Goal: Communication & Community: Answer question/provide support

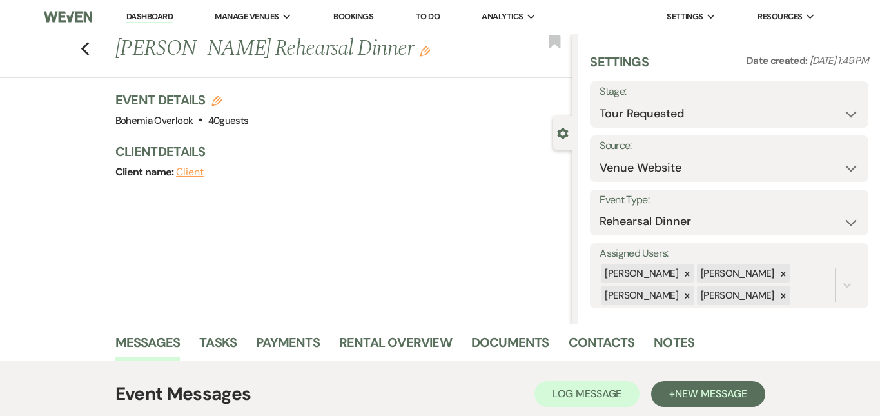
select select "2"
select select "5"
select select "11"
click at [132, 14] on link "Dashboard" at bounding box center [149, 17] width 46 height 12
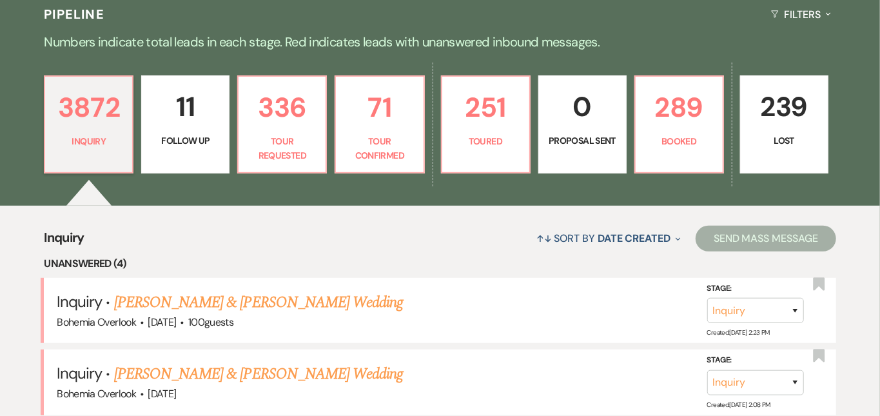
scroll to position [305, 0]
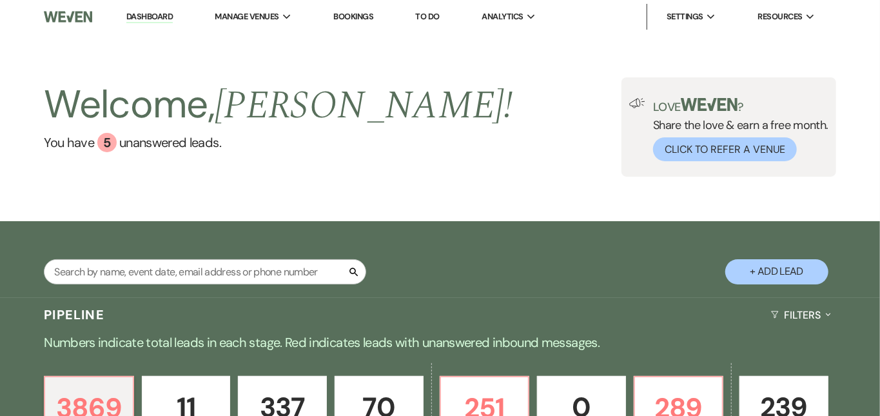
click at [395, 152] on div "Welcome, Kimberly ! You have 5 unanswered lead s . Love ? Share the love & earn…" at bounding box center [440, 126] width 880 height 99
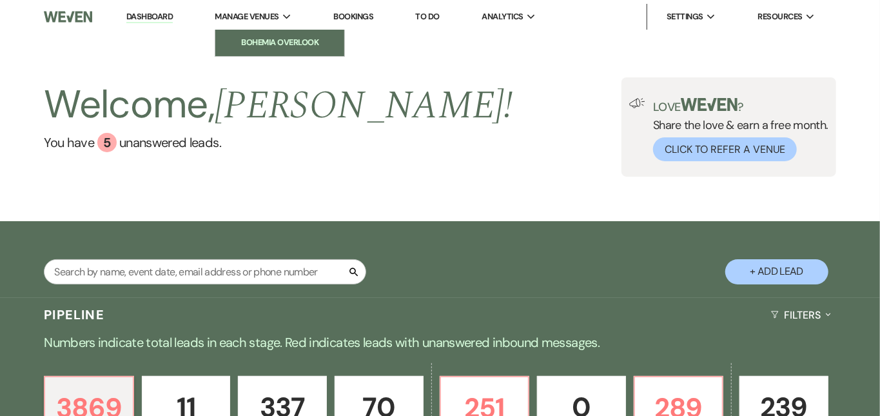
click at [277, 35] on link "Bohemia Overlook" at bounding box center [279, 43] width 129 height 26
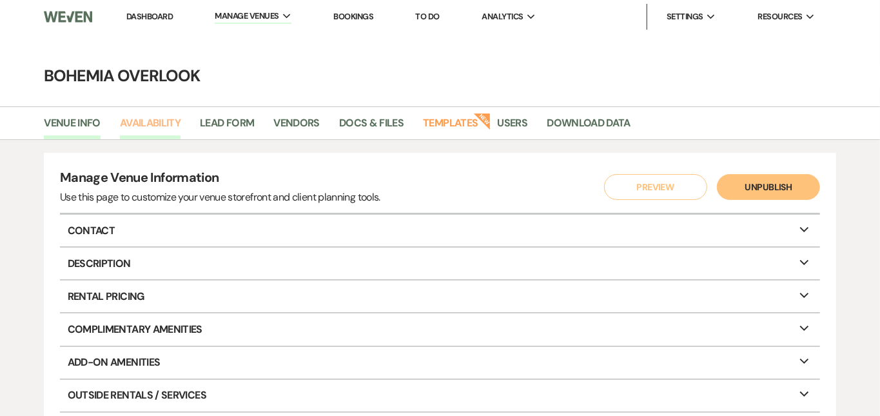
click at [165, 123] on link "Availability" at bounding box center [150, 127] width 61 height 25
select select "3"
select select "2026"
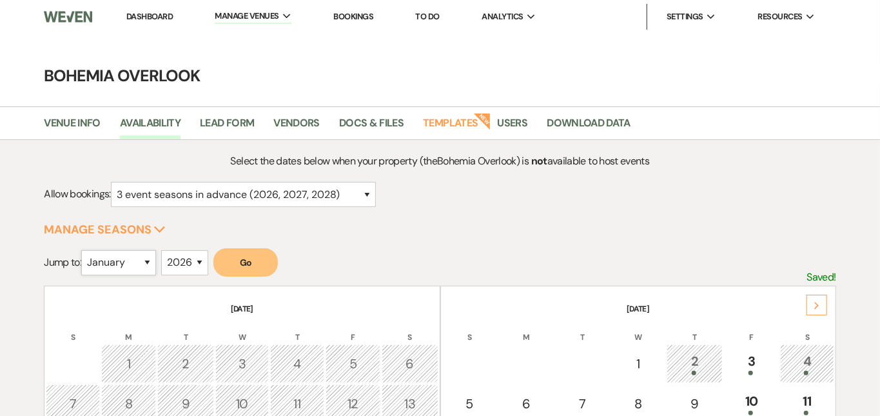
select select "9"
click at [256, 264] on button "Go" at bounding box center [245, 262] width 64 height 28
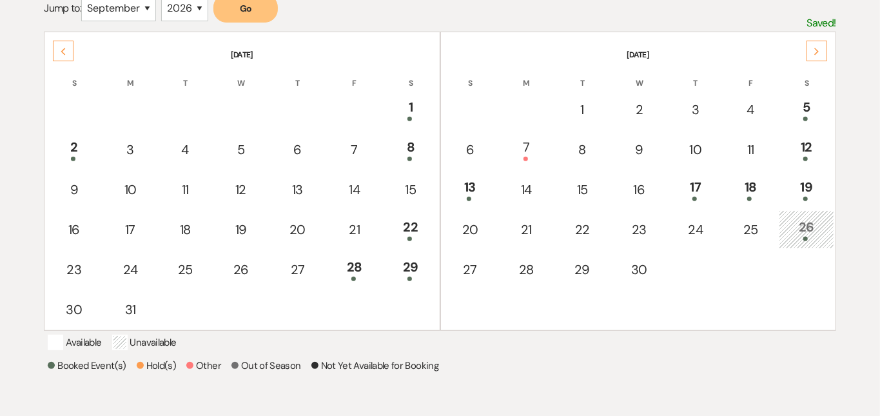
scroll to position [259, 0]
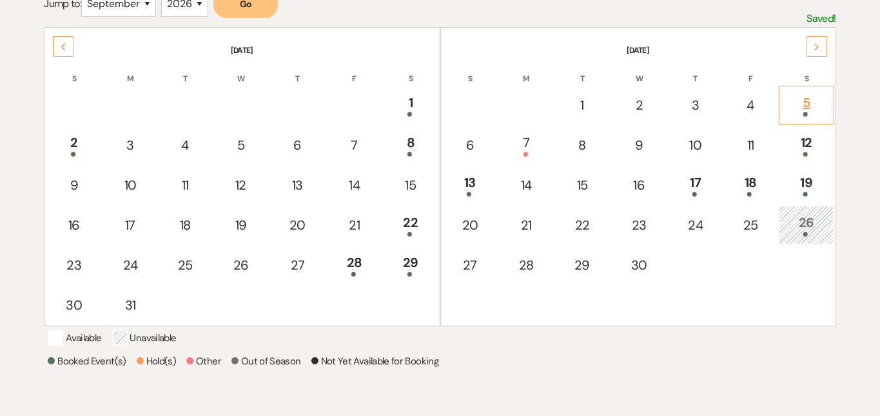
click at [811, 97] on div "5" at bounding box center [806, 105] width 41 height 24
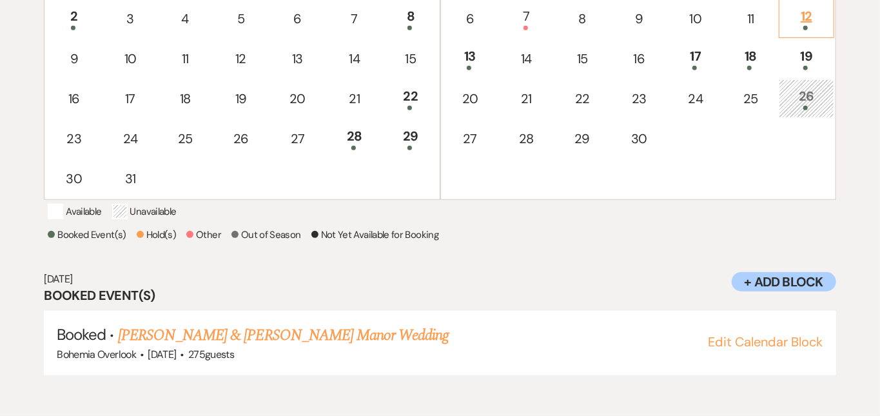
click at [808, 14] on div "12" at bounding box center [806, 18] width 41 height 24
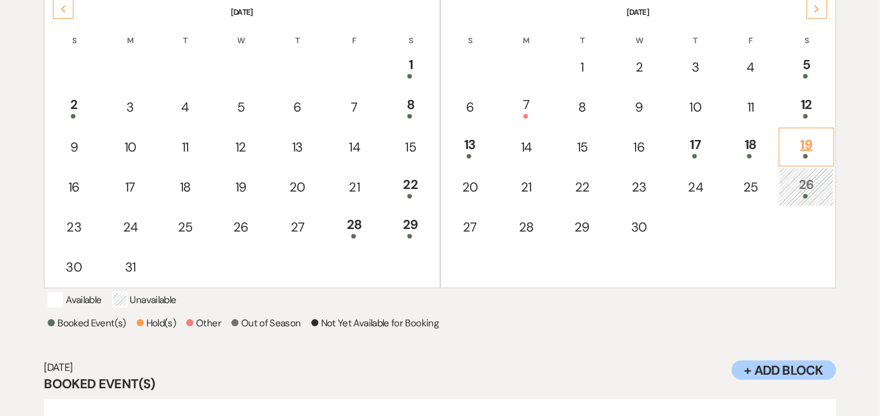
scroll to position [295, 0]
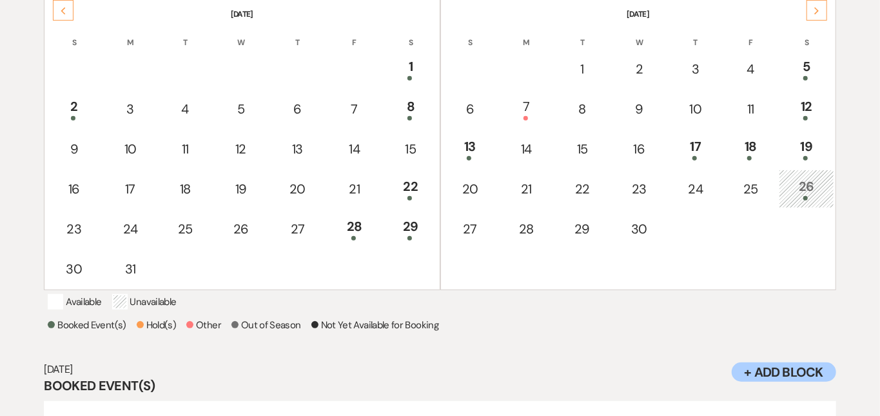
click at [816, 174] on td "26" at bounding box center [806, 189] width 55 height 39
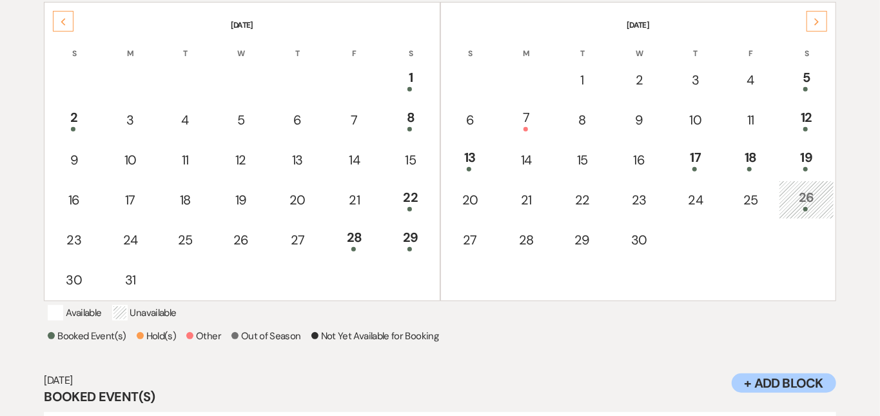
scroll to position [238, 0]
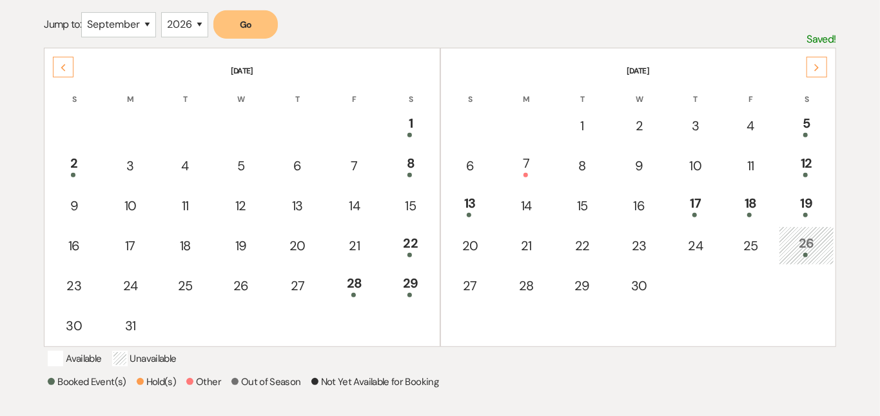
click at [817, 63] on div "Next" at bounding box center [817, 67] width 21 height 21
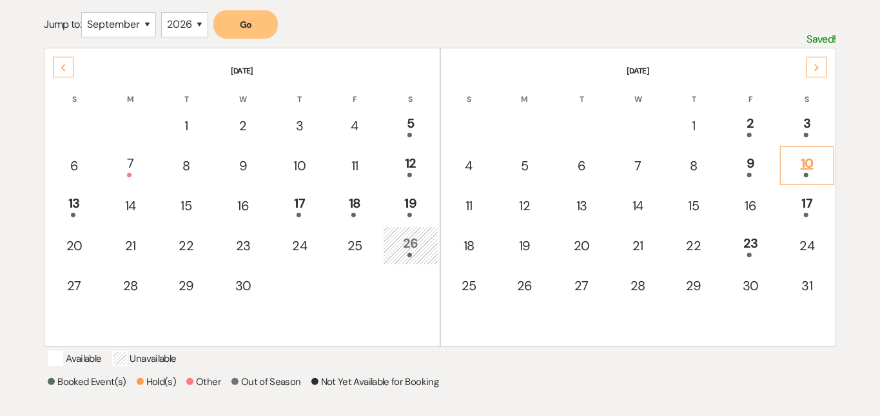
click at [817, 159] on div "10" at bounding box center [808, 166] width 40 height 24
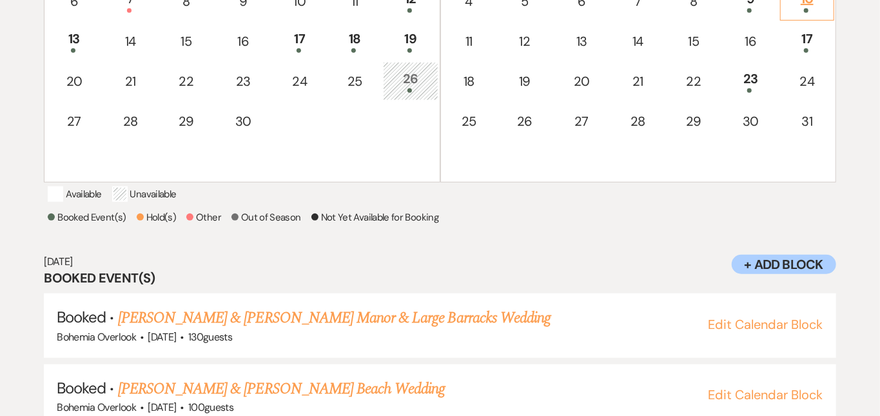
scroll to position [439, 0]
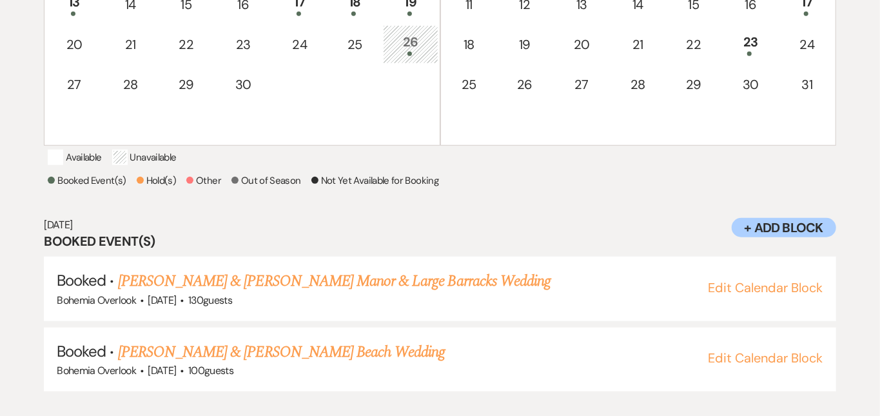
click at [862, 117] on div "Select the dates below when your property (the Bohemia Overlook ) is not availa…" at bounding box center [440, 59] width 880 height 691
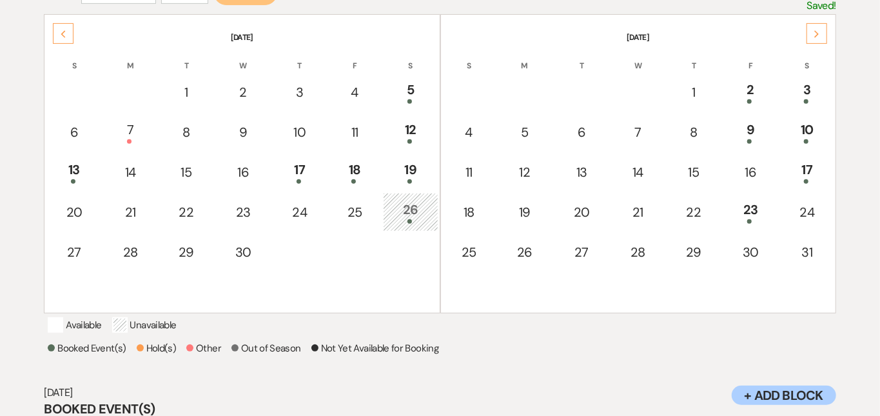
scroll to position [270, 0]
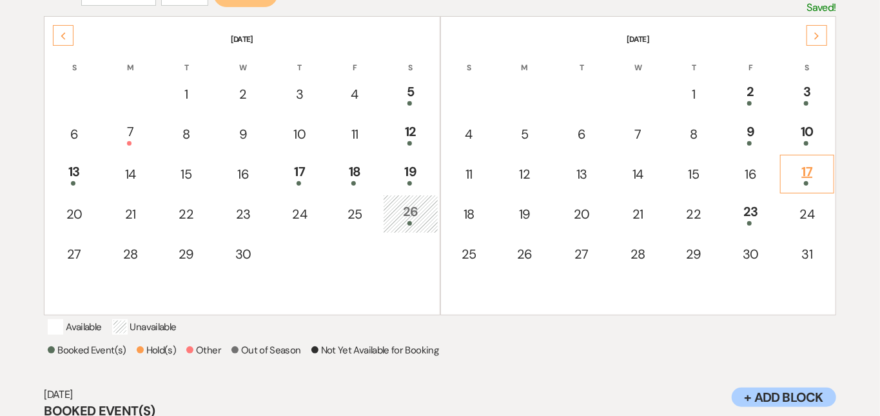
click at [821, 162] on div "17" at bounding box center [808, 174] width 40 height 24
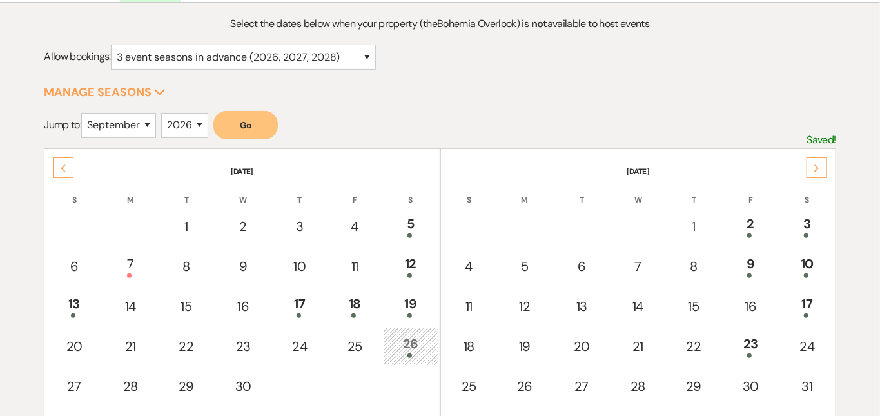
scroll to position [133, 0]
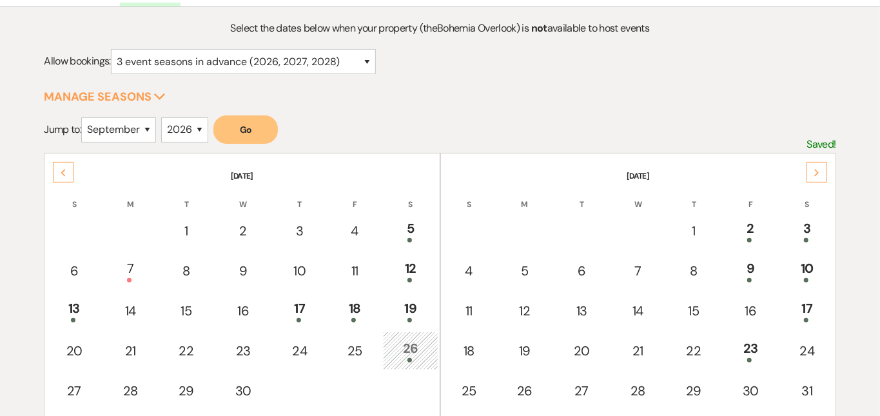
click at [68, 169] on div "Previous" at bounding box center [63, 172] width 21 height 21
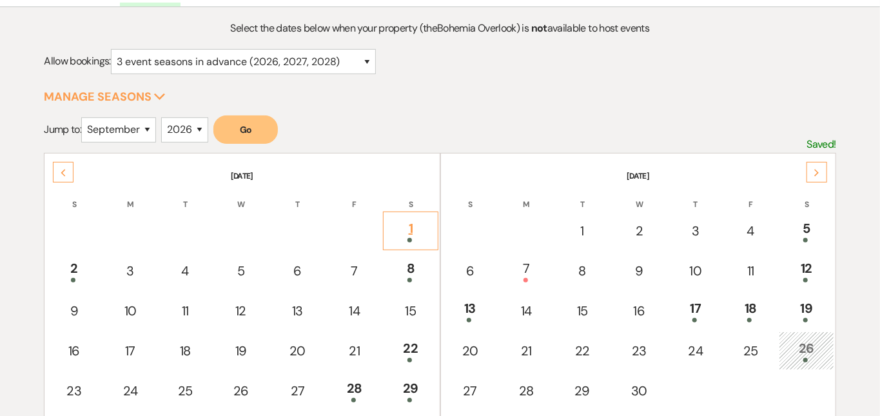
click at [417, 216] on td "1" at bounding box center [410, 231] width 55 height 39
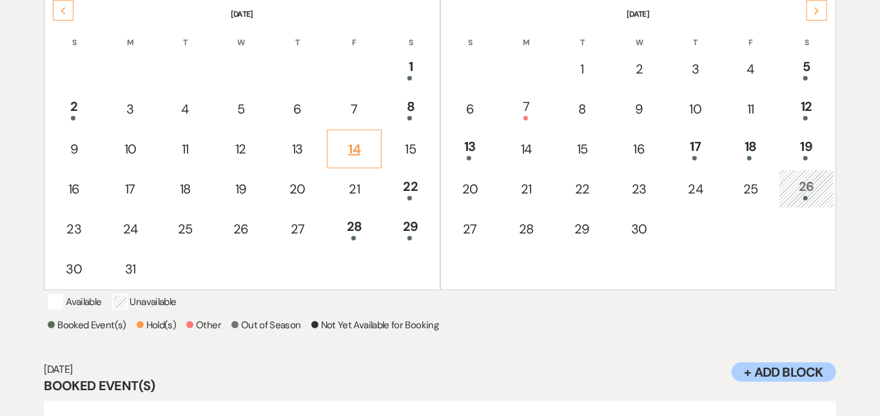
scroll to position [289, 0]
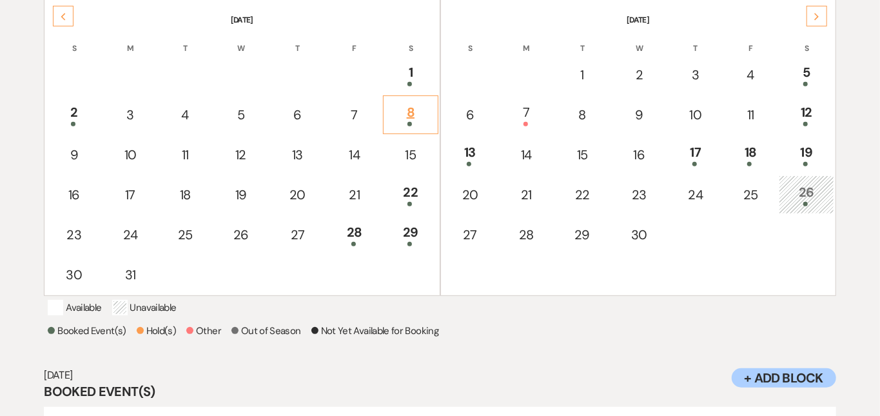
click at [411, 106] on div "8" at bounding box center [410, 115] width 41 height 24
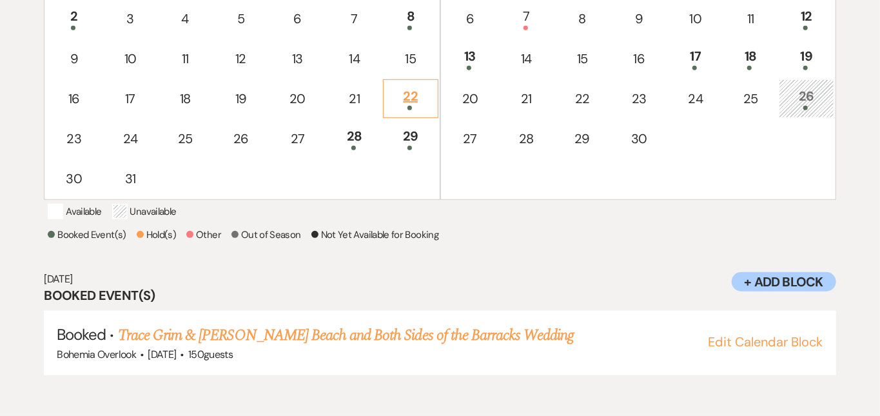
click at [402, 86] on div "22" at bounding box center [410, 98] width 41 height 24
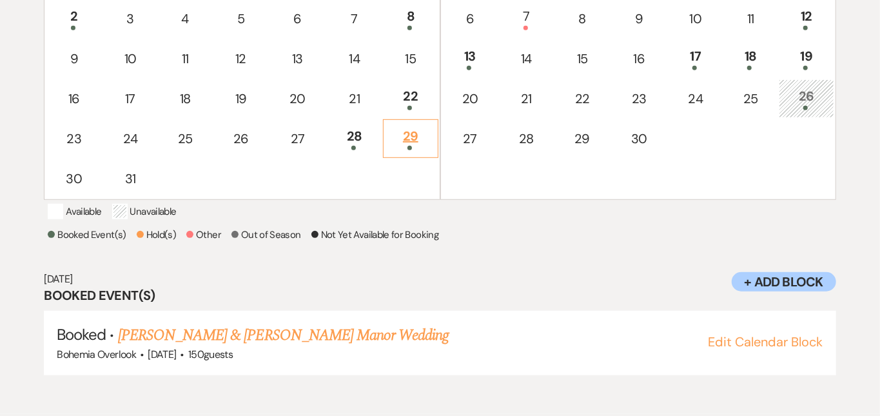
click at [416, 126] on div "29" at bounding box center [410, 138] width 41 height 24
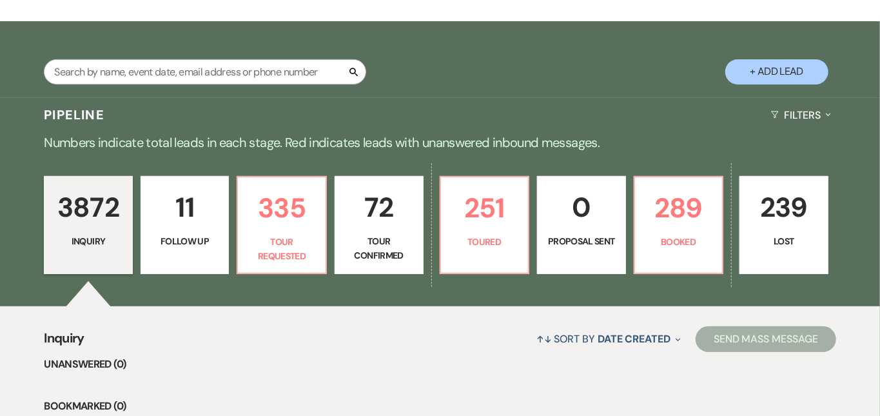
scroll to position [205, 0]
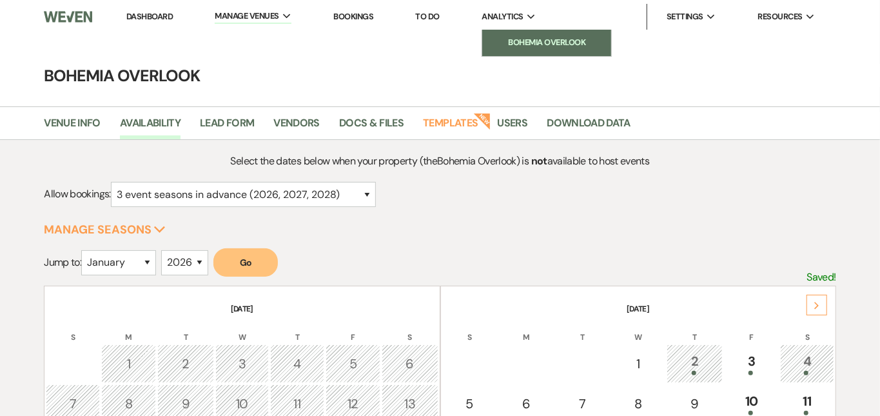
click at [516, 32] on link "Bohemia Overlook" at bounding box center [546, 43] width 129 height 26
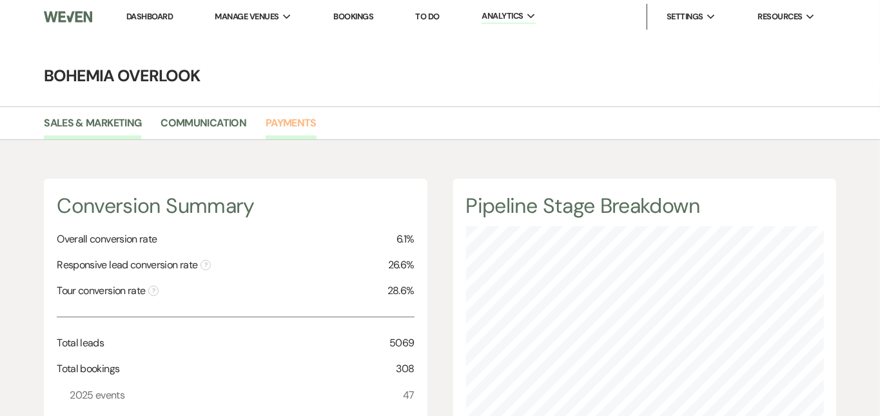
click at [295, 121] on link "Payments" at bounding box center [291, 127] width 51 height 25
select select "2025"
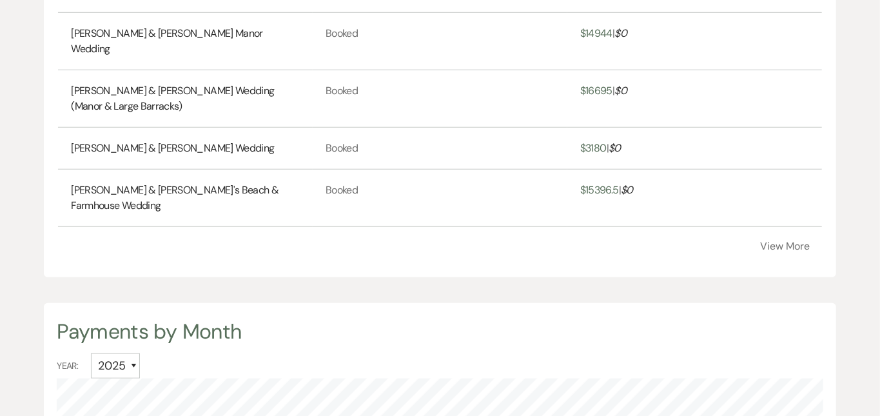
scroll to position [502, 0]
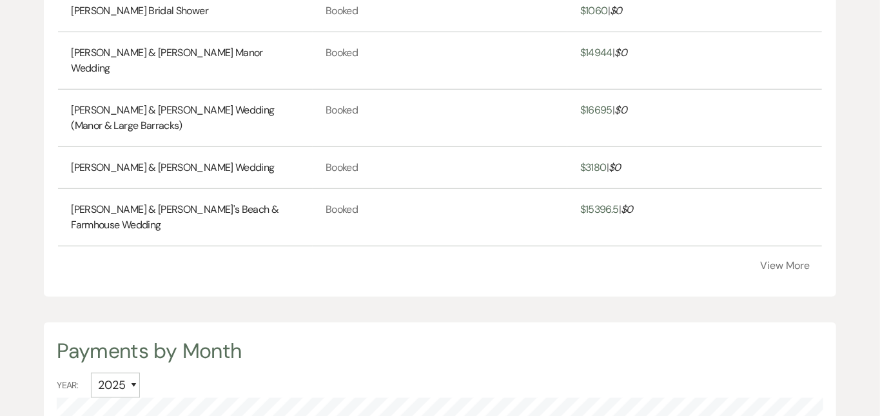
click at [802, 261] on button "View More" at bounding box center [786, 266] width 50 height 10
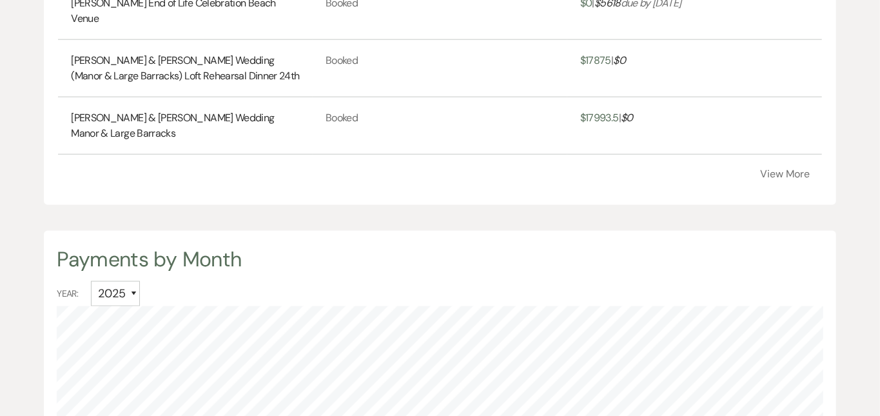
scroll to position [906, 0]
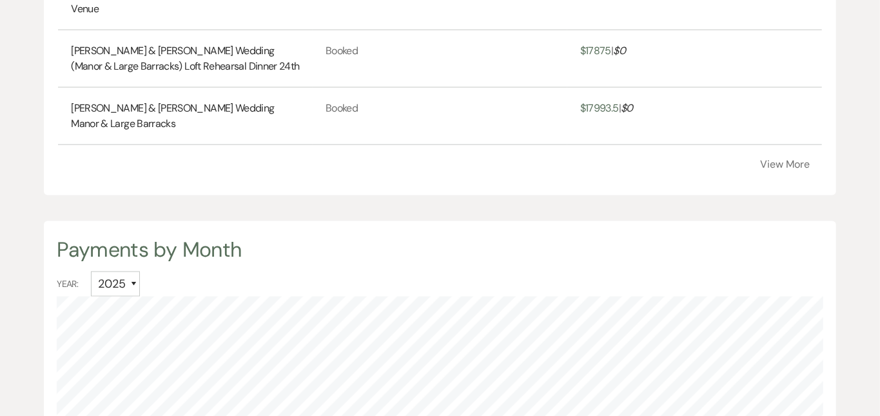
click at [783, 159] on button "View More" at bounding box center [786, 164] width 50 height 10
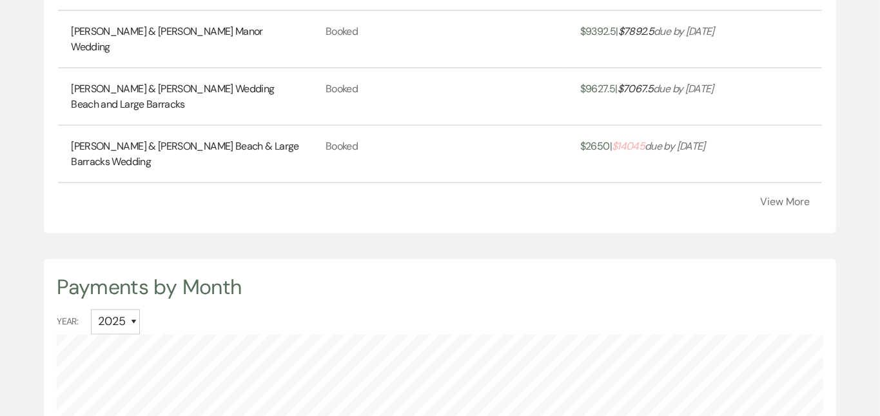
scroll to position [1140, 0]
click at [806, 196] on button "View More" at bounding box center [786, 201] width 50 height 10
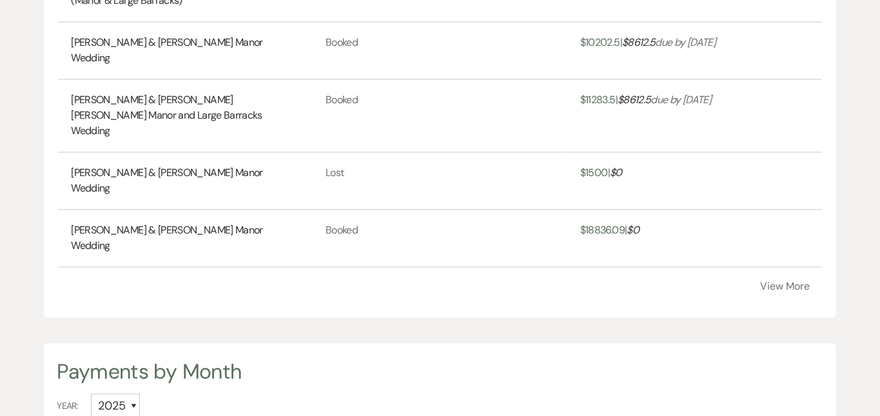
scroll to position [1362, 0]
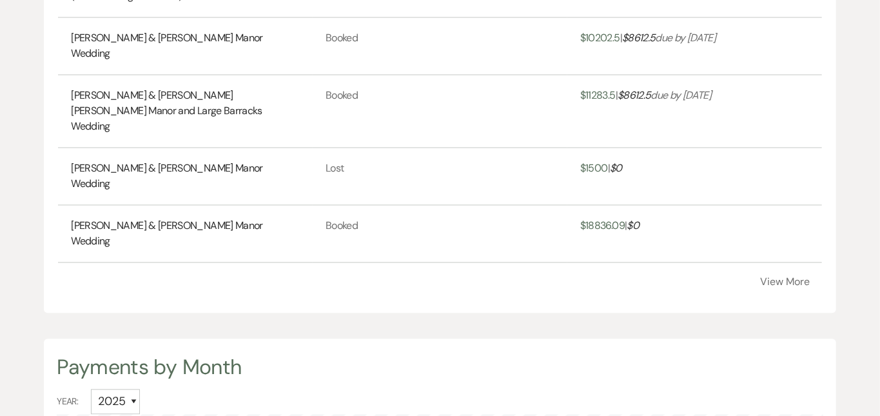
click at [786, 277] on button "View More" at bounding box center [786, 282] width 50 height 10
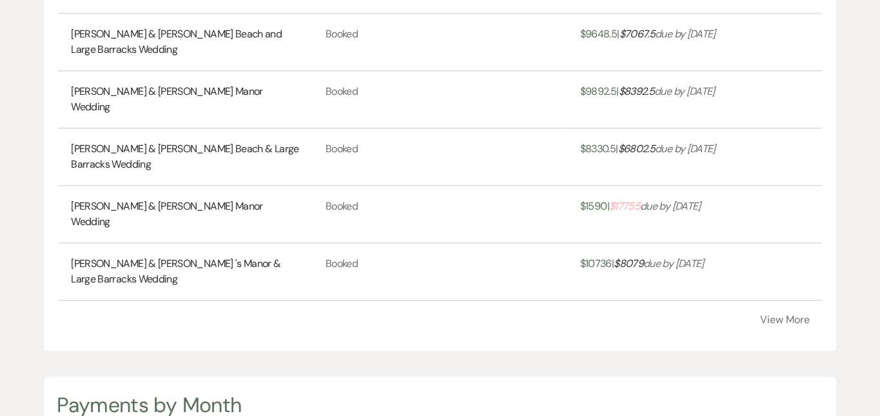
scroll to position [1618, 0]
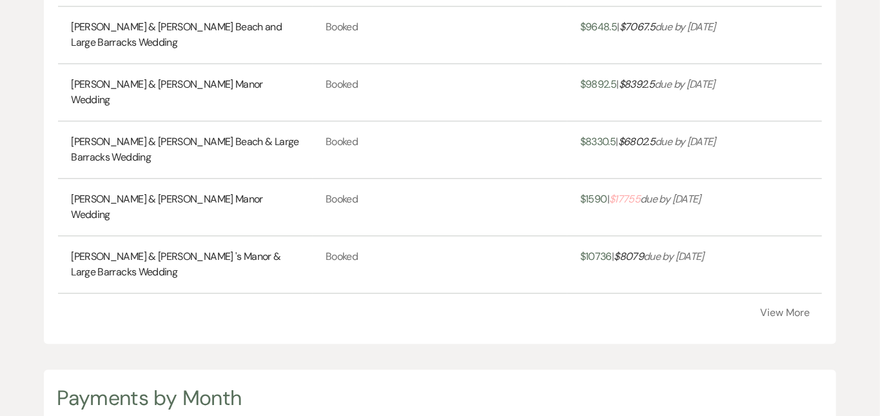
click at [766, 308] on button "View More" at bounding box center [786, 313] width 50 height 10
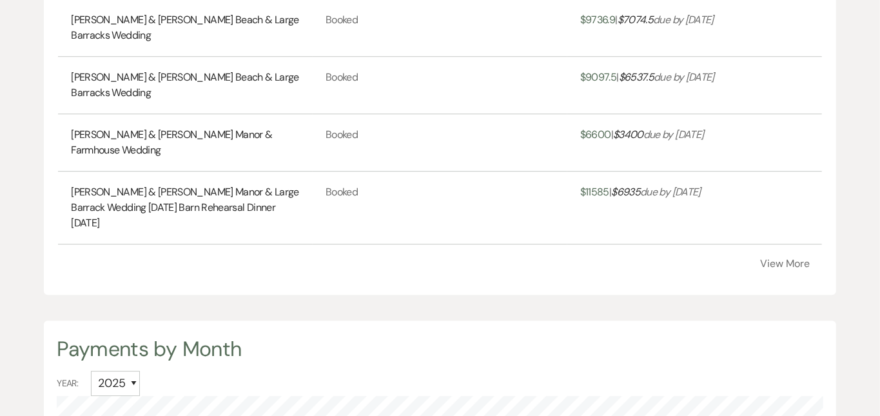
scroll to position [1972, 0]
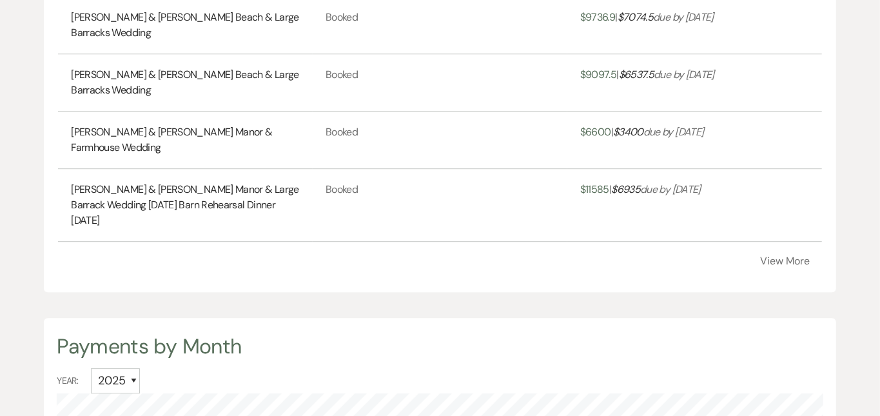
click at [769, 256] on button "View More" at bounding box center [786, 261] width 50 height 10
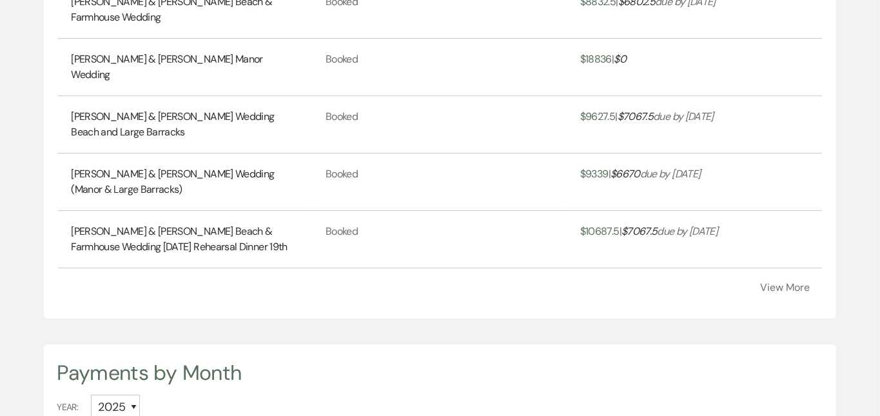
scroll to position [2243, 0]
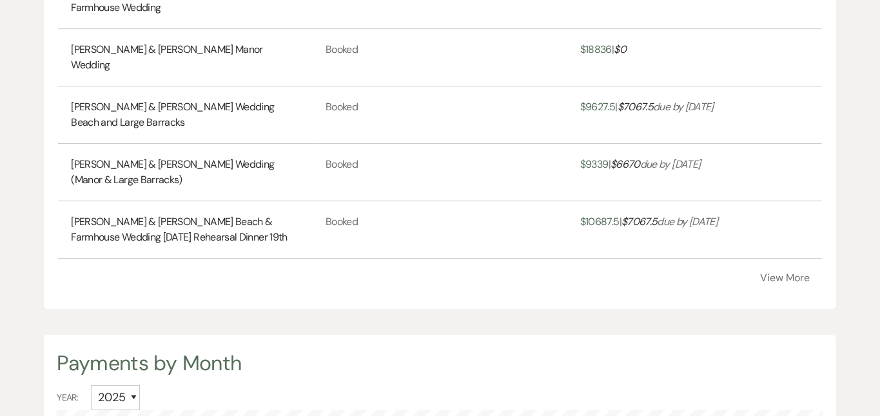
click at [769, 273] on button "View More" at bounding box center [786, 278] width 50 height 10
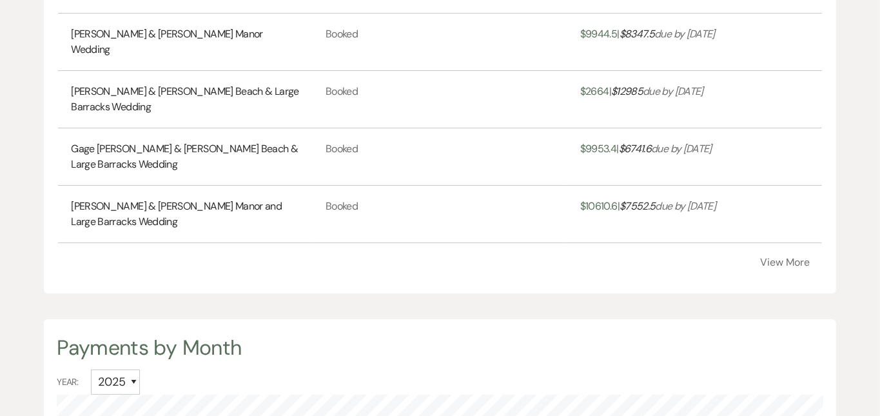
scroll to position [2559, 0]
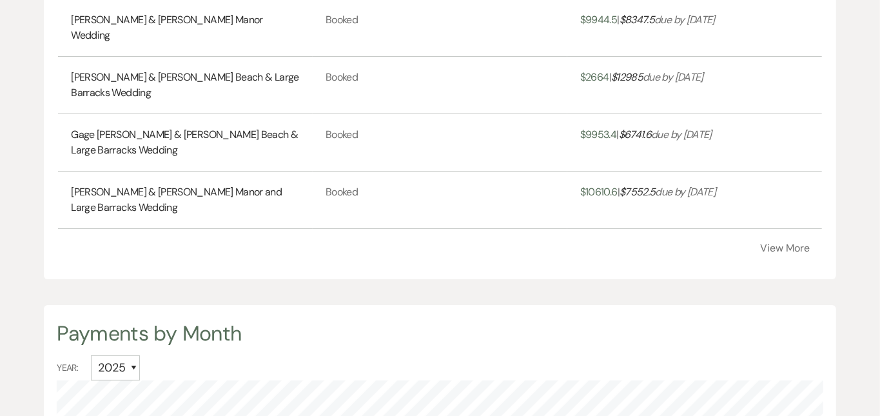
click at [801, 243] on button "View More" at bounding box center [786, 248] width 50 height 10
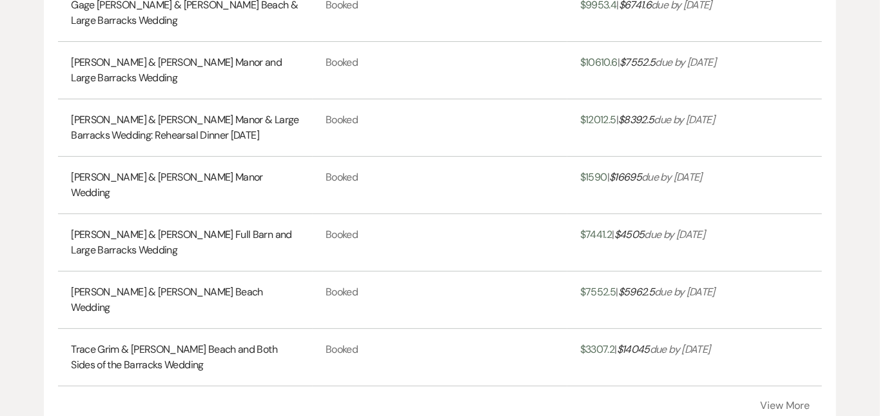
scroll to position [2788, 0]
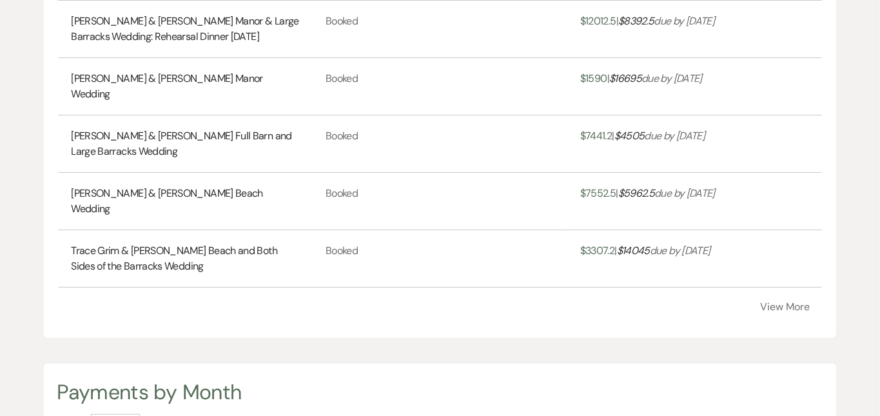
click at [782, 302] on button "View More" at bounding box center [786, 307] width 50 height 10
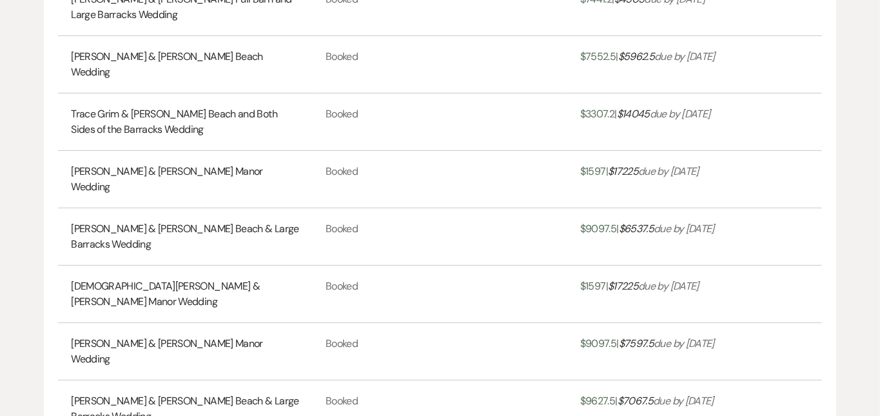
scroll to position [2923, 0]
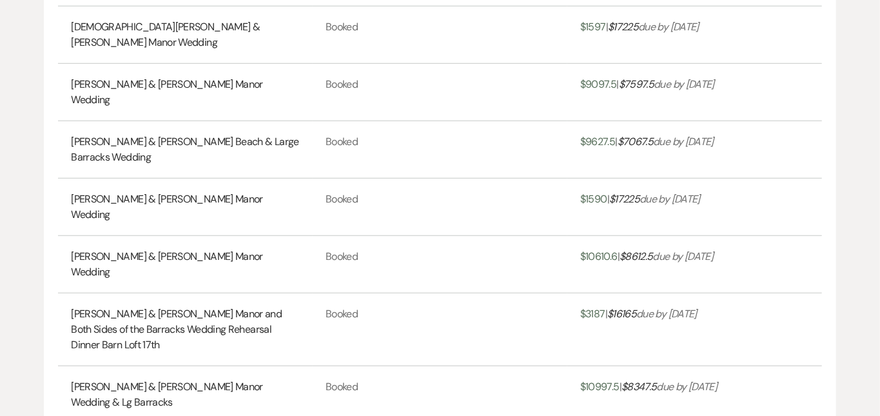
scroll to position [3190, 0]
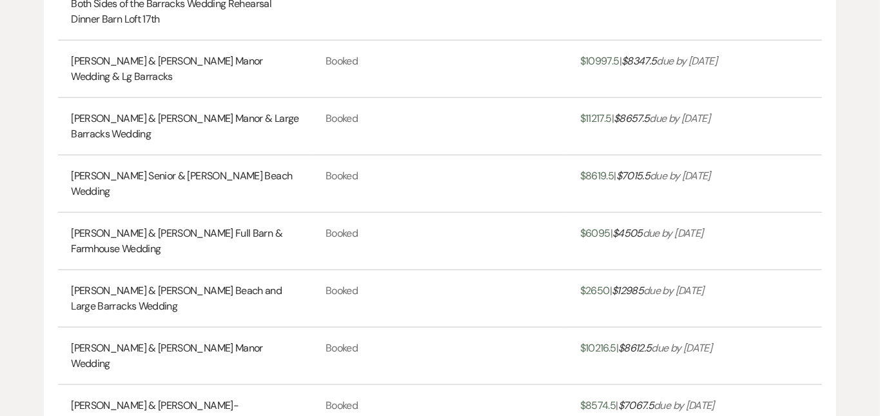
scroll to position [3519, 0]
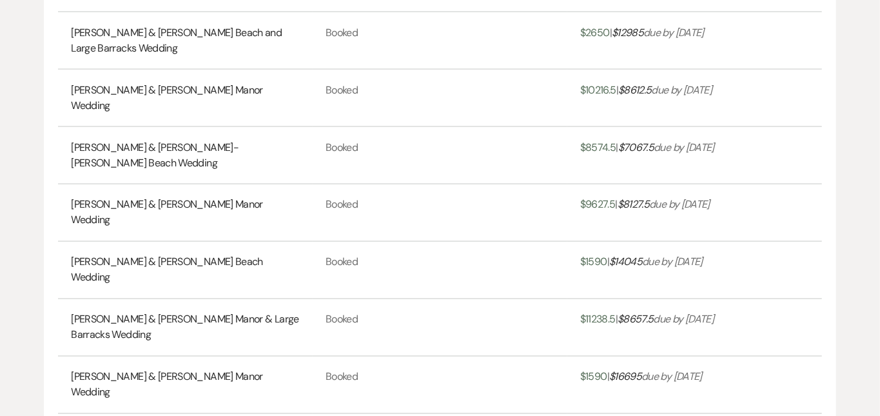
scroll to position [3773, 0]
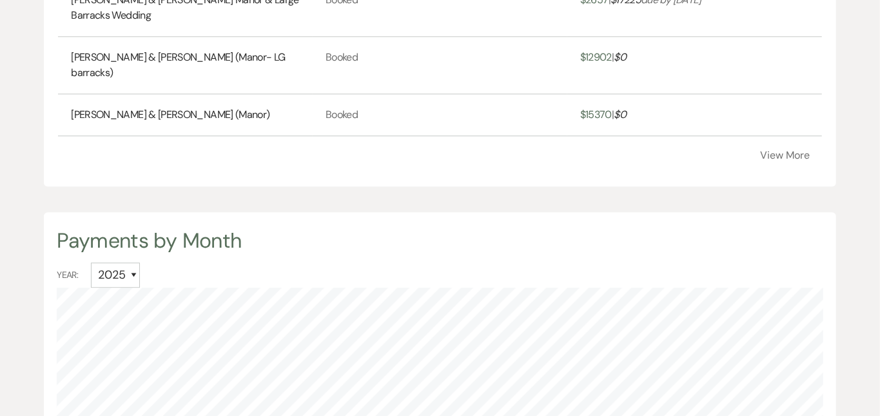
scroll to position [4380, 0]
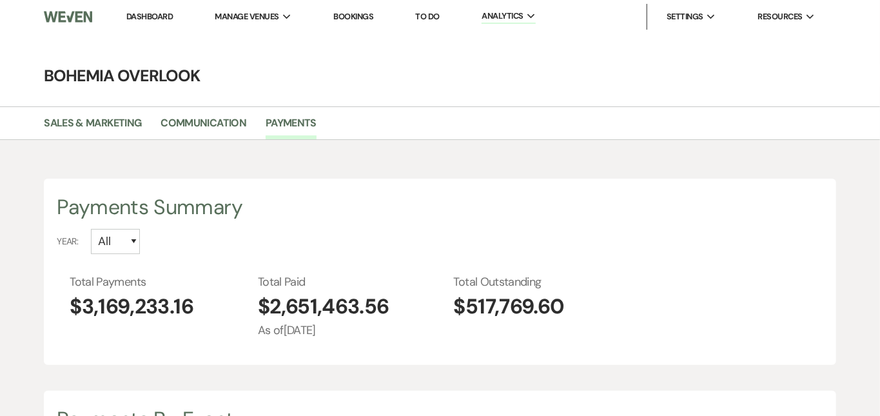
scroll to position [0, 0]
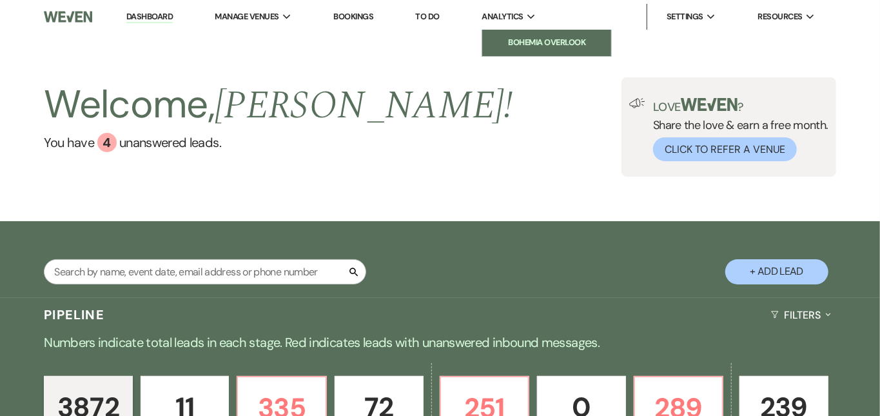
click at [509, 42] on li "Bohemia Overlook" at bounding box center [547, 42] width 116 height 13
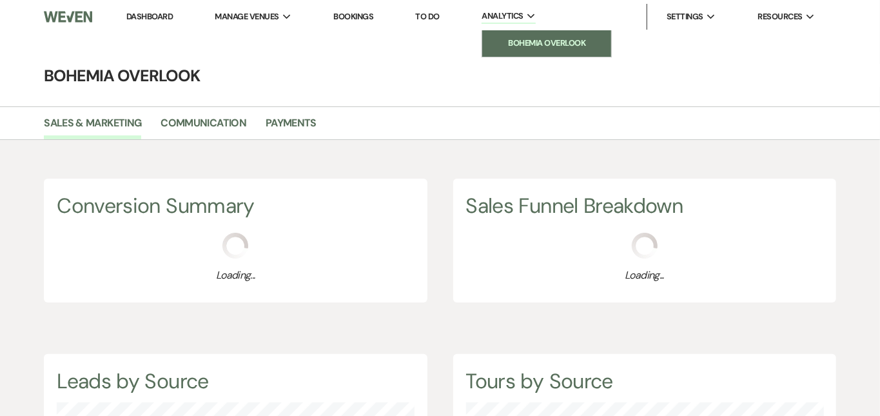
scroll to position [416, 880]
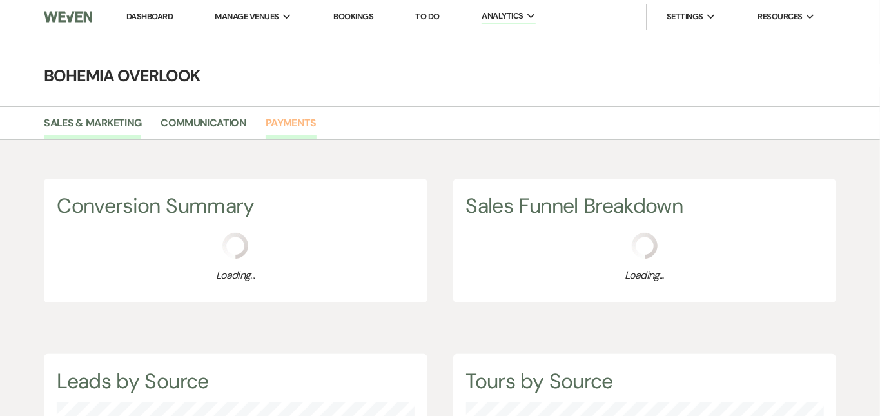
click at [299, 123] on link "Payments" at bounding box center [291, 127] width 51 height 25
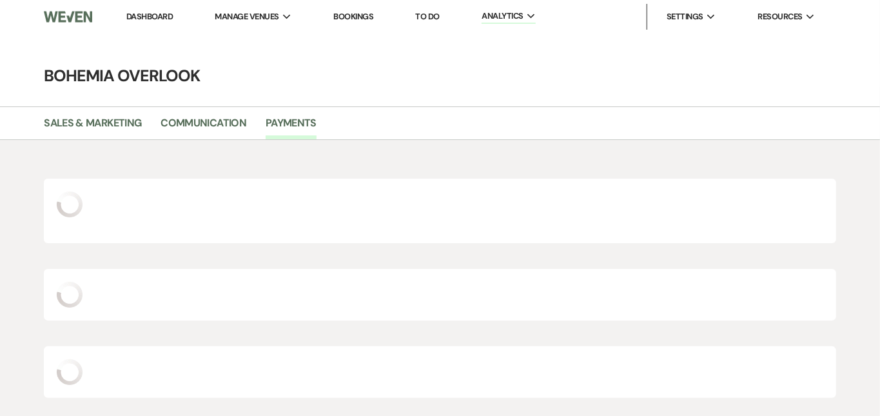
scroll to position [416, 880]
select select "2025"
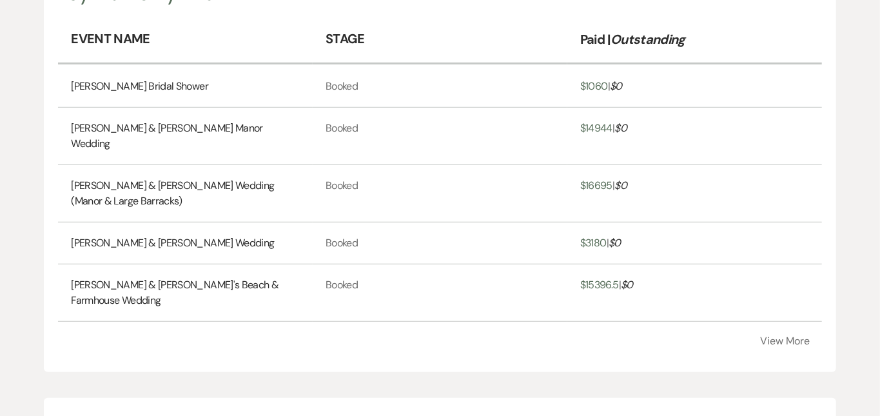
scroll to position [424, 0]
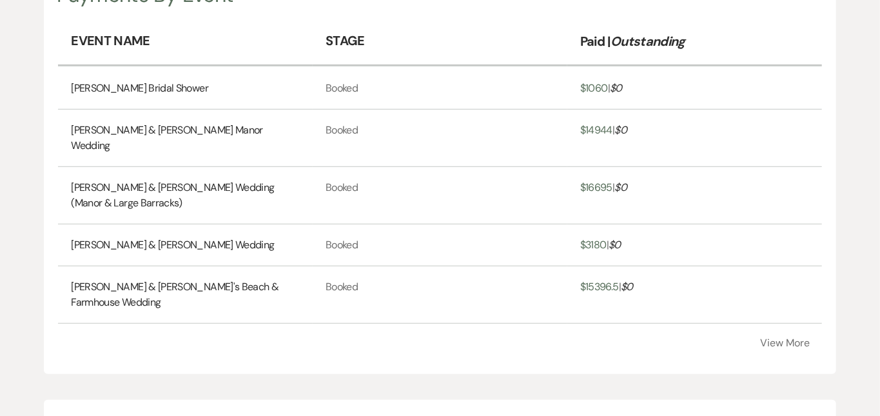
click at [790, 348] on button "View More" at bounding box center [786, 343] width 50 height 10
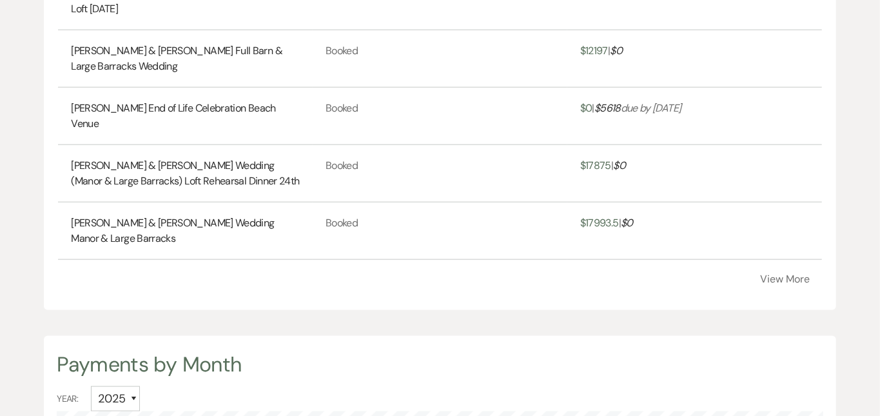
scroll to position [800, 0]
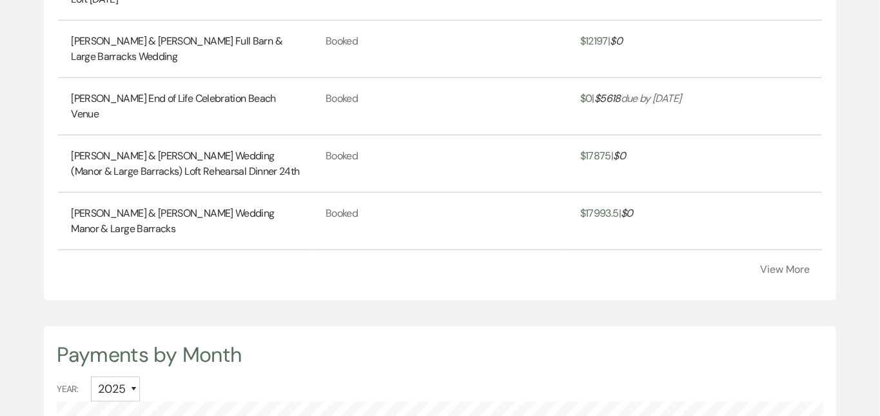
click at [806, 264] on button "View More" at bounding box center [786, 269] width 50 height 10
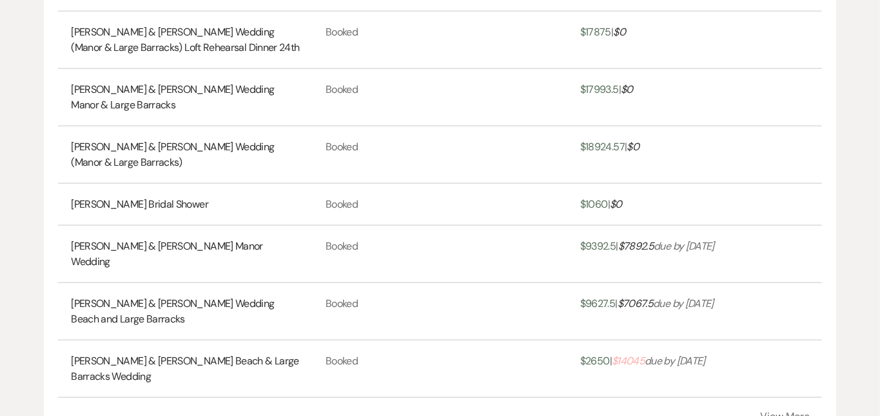
scroll to position [991, 0]
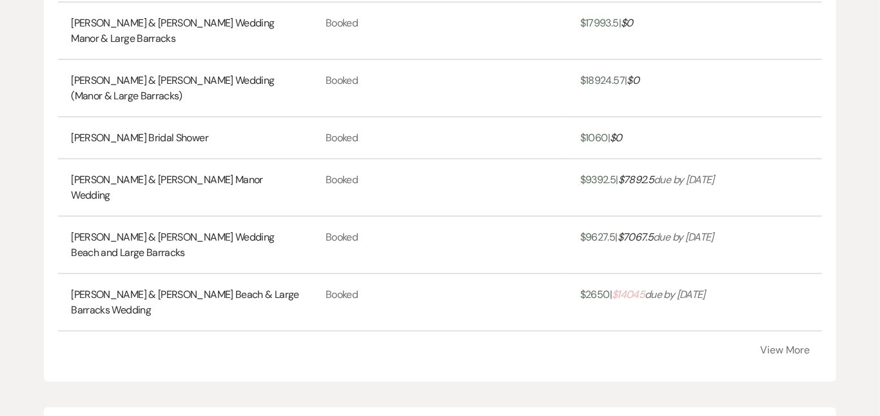
click at [288, 287] on link "Johnny Dubots & Sara Scheuerman's Beach & Large Barracks Wedding" at bounding box center [185, 302] width 229 height 31
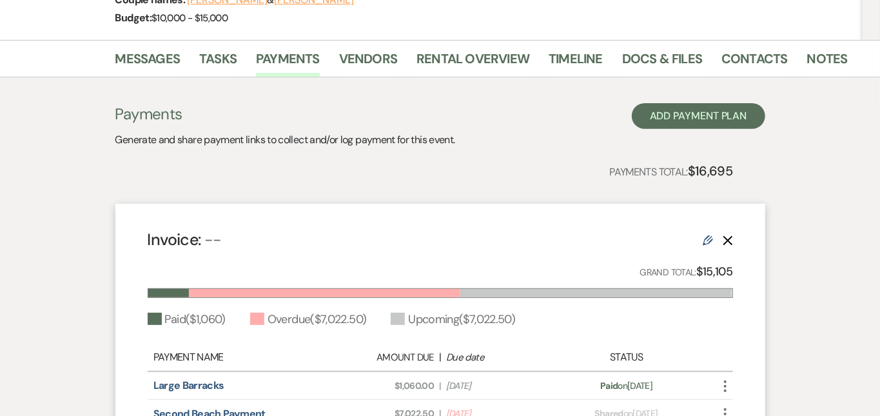
scroll to position [217, 0]
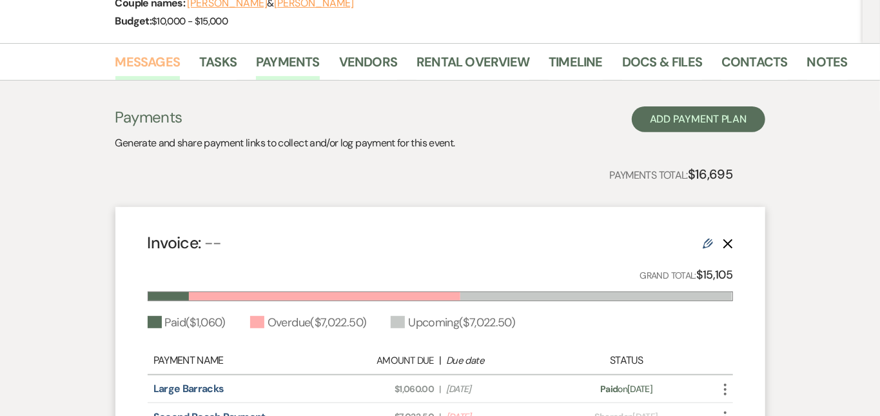
click at [124, 65] on link "Messages" at bounding box center [147, 66] width 65 height 28
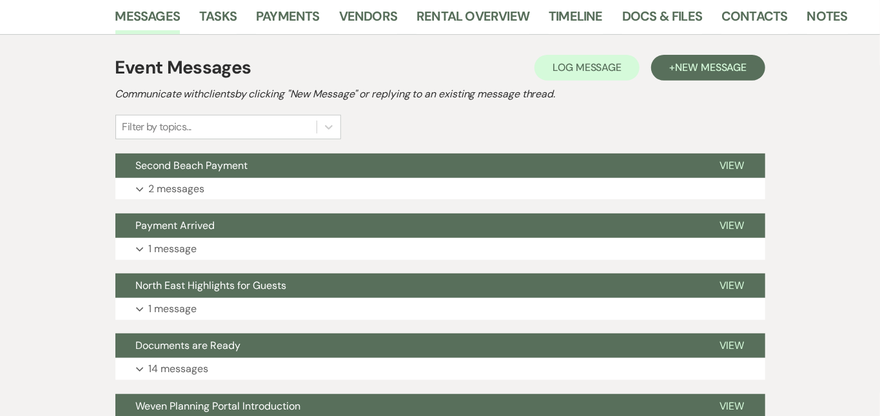
scroll to position [282, 0]
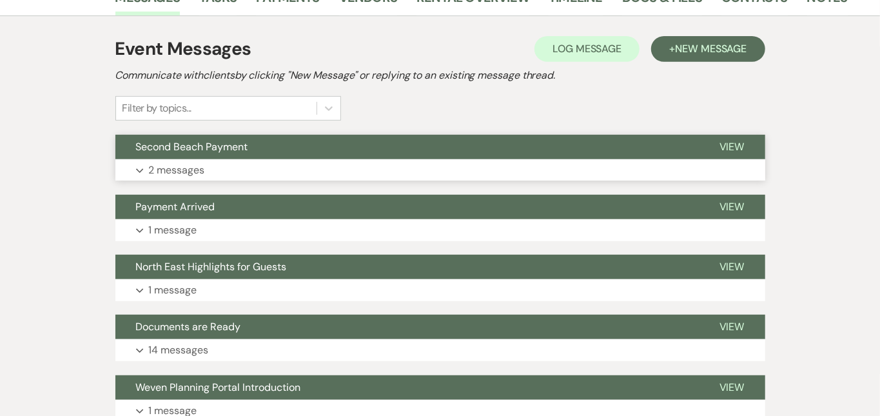
click at [281, 166] on button "Expand 2 messages" at bounding box center [440, 170] width 650 height 22
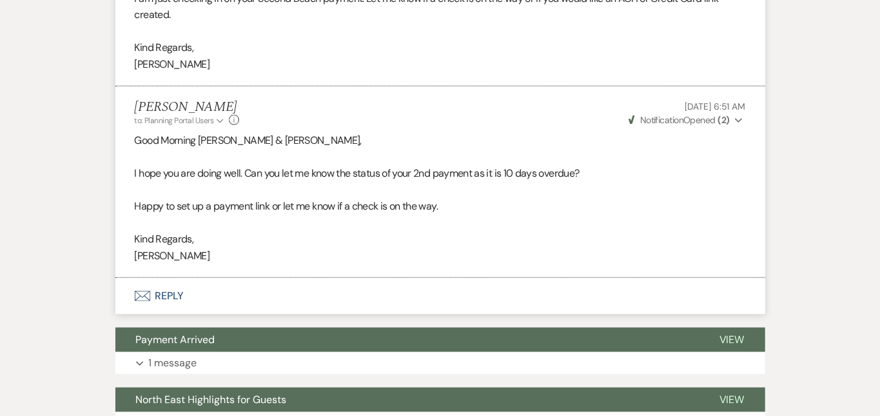
scroll to position [578, 0]
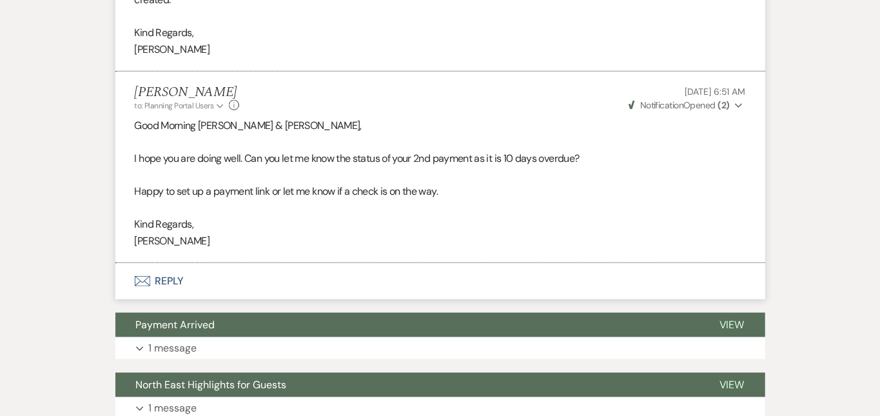
click at [339, 263] on button "Envelope Reply" at bounding box center [440, 281] width 650 height 36
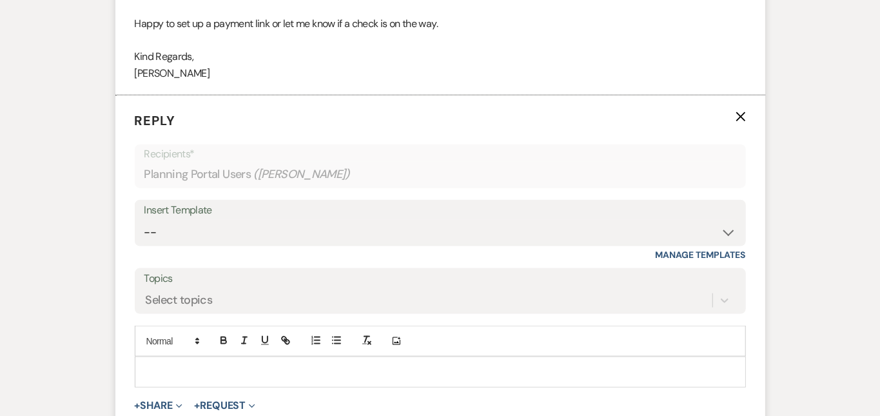
scroll to position [748, 0]
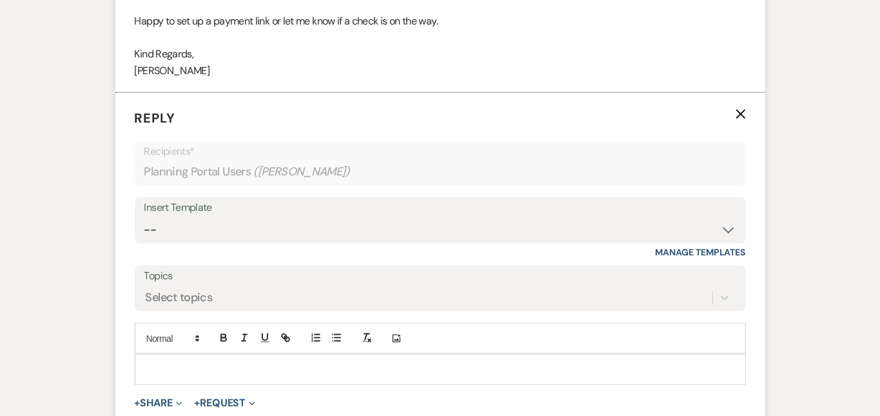
click at [321, 362] on p at bounding box center [440, 369] width 591 height 14
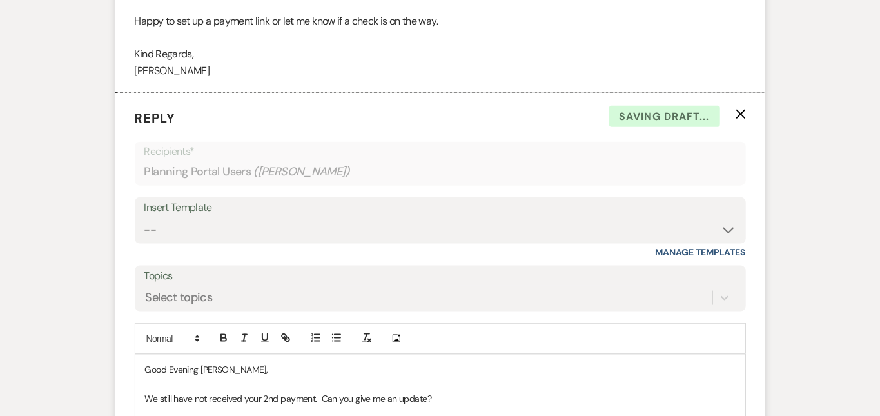
scroll to position [965, 0]
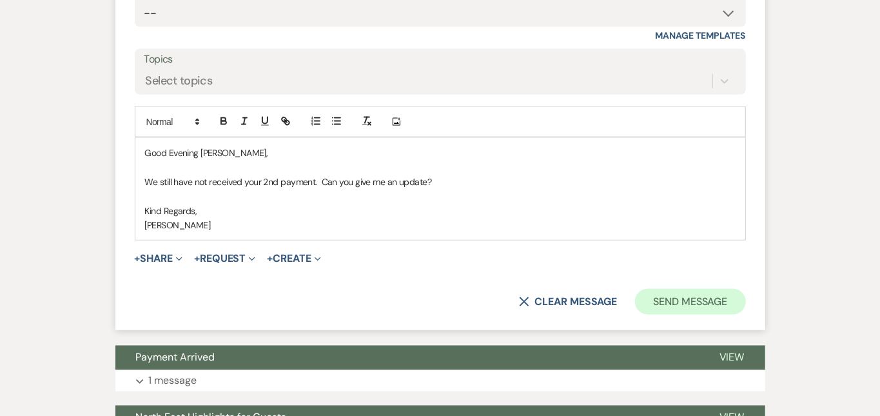
click at [728, 289] on button "Send Message" at bounding box center [690, 302] width 110 height 26
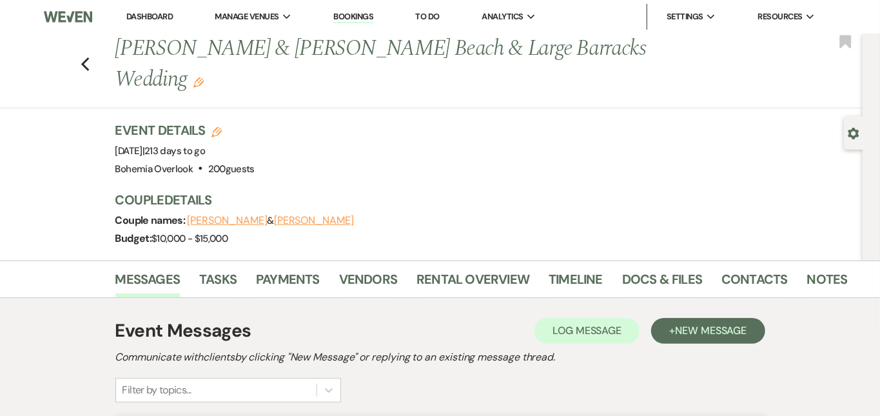
scroll to position [0, 0]
click at [171, 11] on link "Dashboard" at bounding box center [149, 16] width 46 height 11
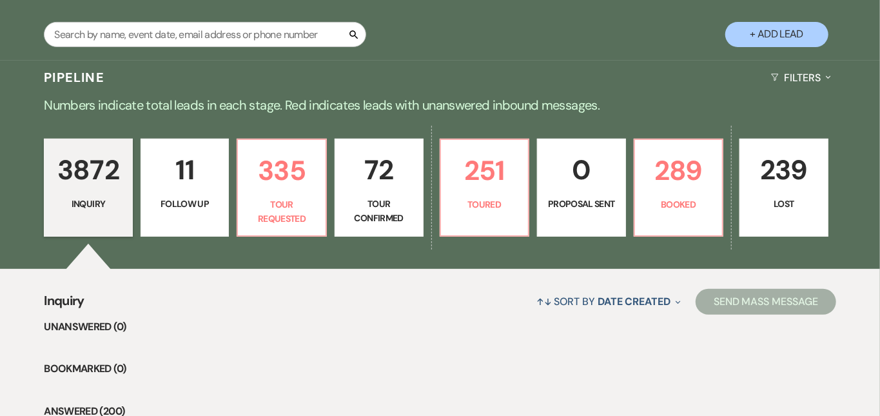
scroll to position [232, 0]
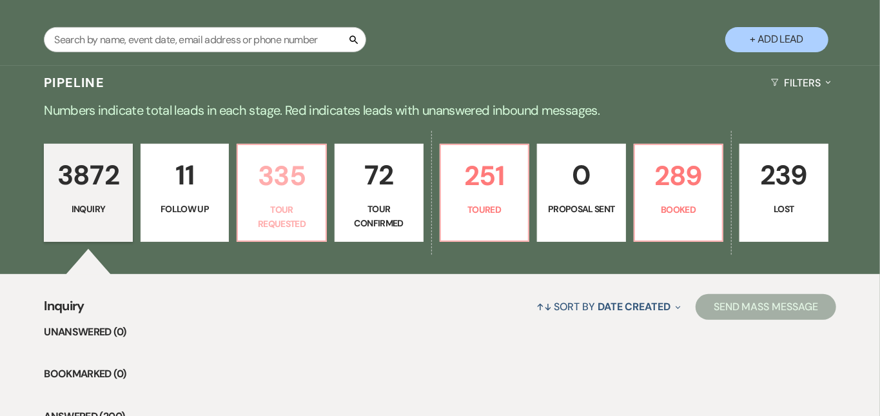
click at [295, 192] on p "335" at bounding box center [282, 175] width 72 height 43
